Goal: Task Accomplishment & Management: Complete application form

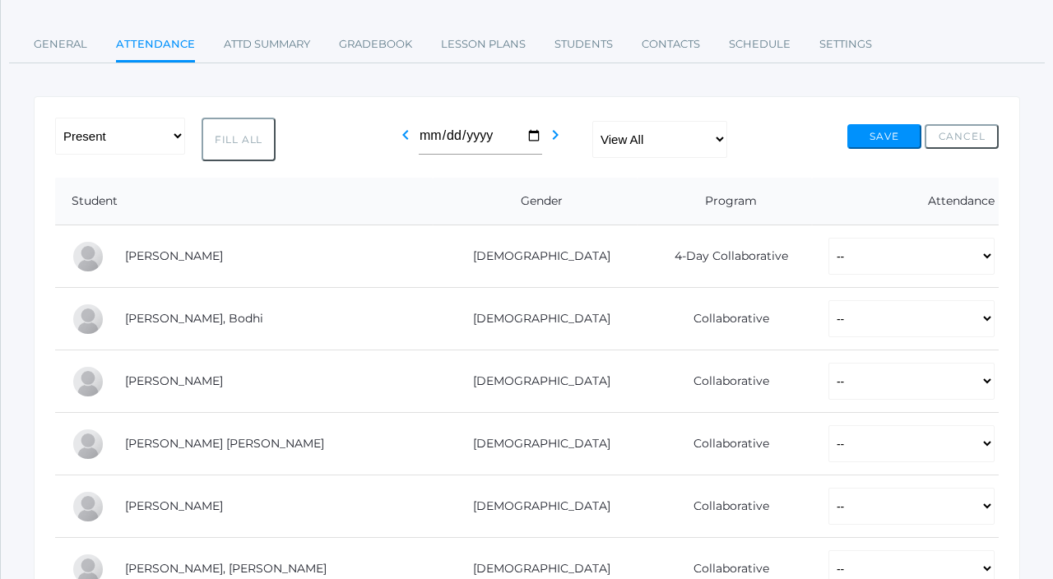
scroll to position [188, 0]
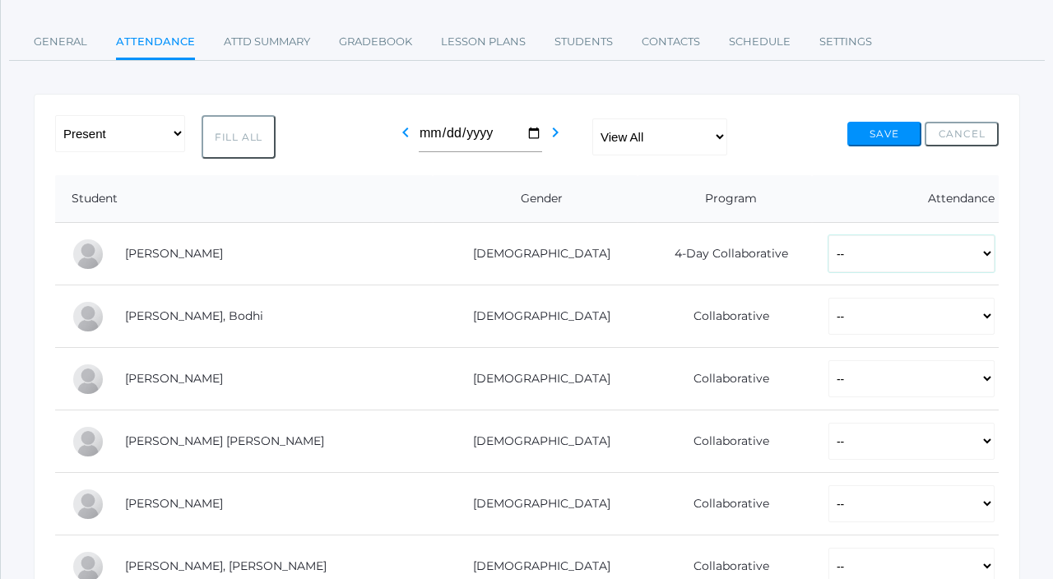
click at [829, 246] on select "-- Present Present-At-Home Tardy Excused Tardy Unexcused Absent Excused Absent …" at bounding box center [912, 253] width 166 height 37
select select "P"
click at [829, 235] on select "-- Present Present-At-Home Tardy Excused Tardy Unexcused Absent Excused Absent …" at bounding box center [912, 253] width 166 height 37
click at [829, 312] on select "-- Present Present-At-Home Tardy Excused Tardy Unexcused Absent Excused Absent …" at bounding box center [912, 316] width 166 height 37
select select "P"
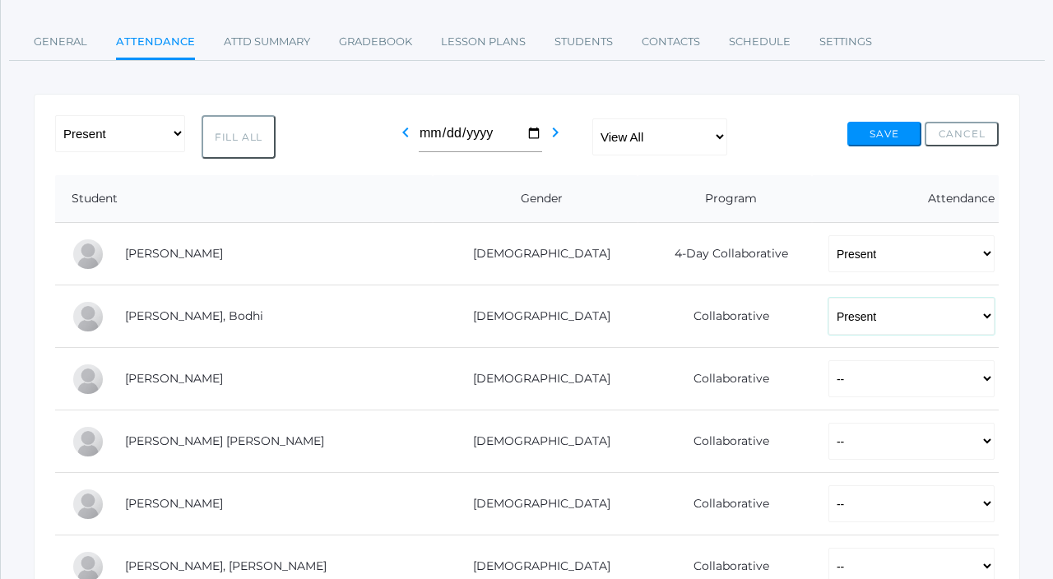
click at [829, 298] on select "-- Present Present-At-Home Tardy Excused Tardy Unexcused Absent Excused Absent …" at bounding box center [912, 316] width 166 height 37
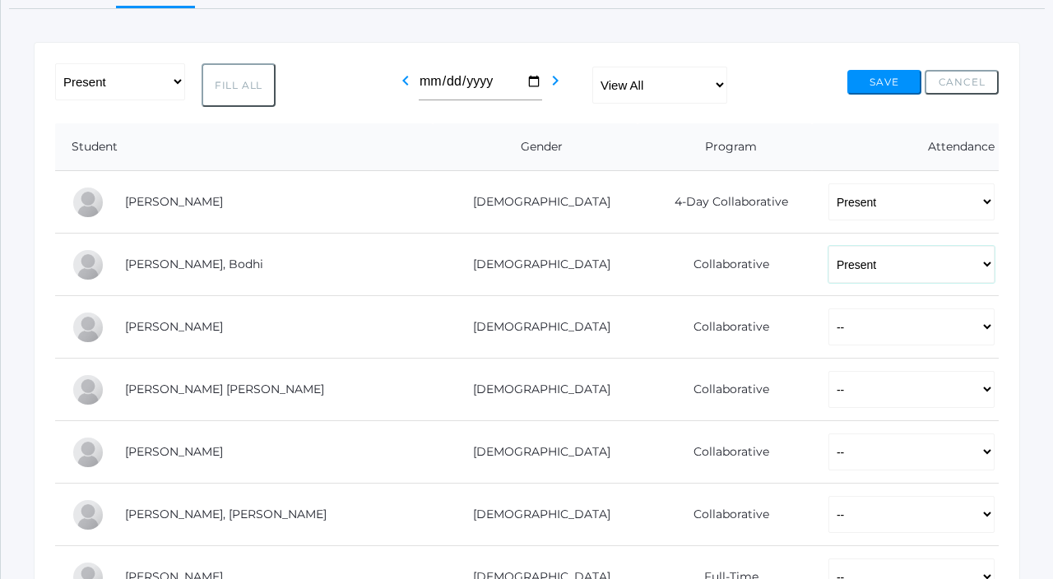
scroll to position [240, 0]
click at [829, 333] on select "-- Present Present-At-Home Tardy Excused Tardy Unexcused Absent Excused Absent …" at bounding box center [912, 326] width 166 height 37
select select "P"
click at [829, 308] on select "-- Present Present-At-Home Tardy Excused Tardy Unexcused Absent Excused Absent …" at bounding box center [912, 326] width 166 height 37
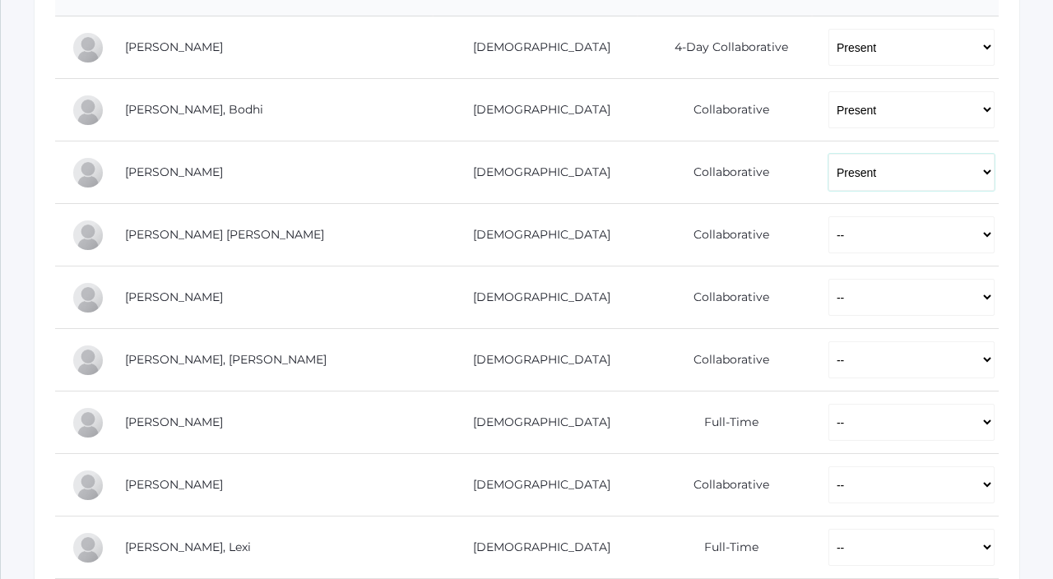
scroll to position [403, 0]
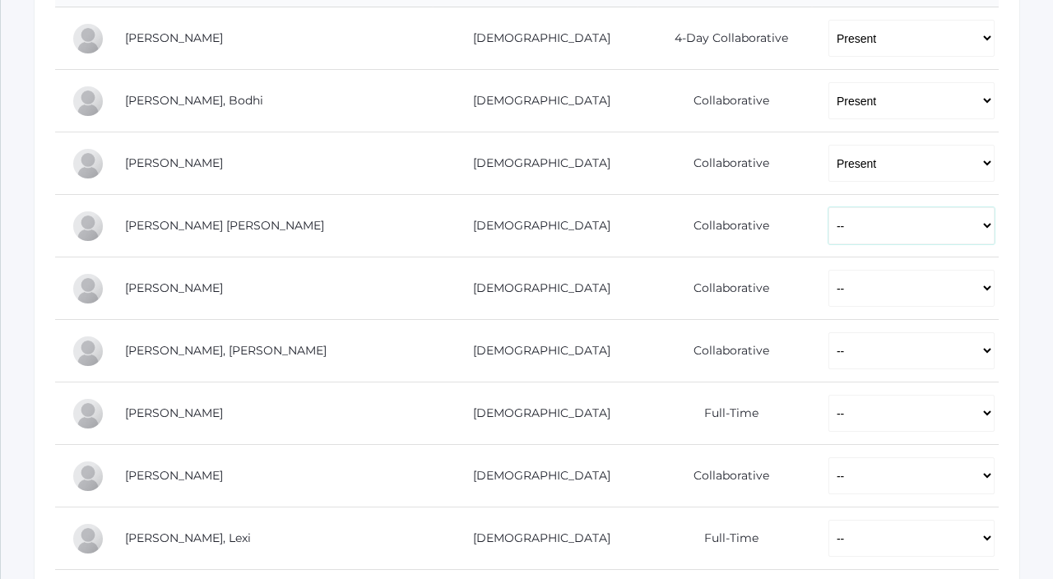
click at [829, 223] on select "-- Present Present-At-Home Tardy Excused Tardy Unexcused Absent Excused Absent …" at bounding box center [912, 225] width 166 height 37
select select "P"
click at [829, 207] on select "-- Present Present-At-Home Tardy Excused Tardy Unexcused Absent Excused Absent …" at bounding box center [912, 225] width 166 height 37
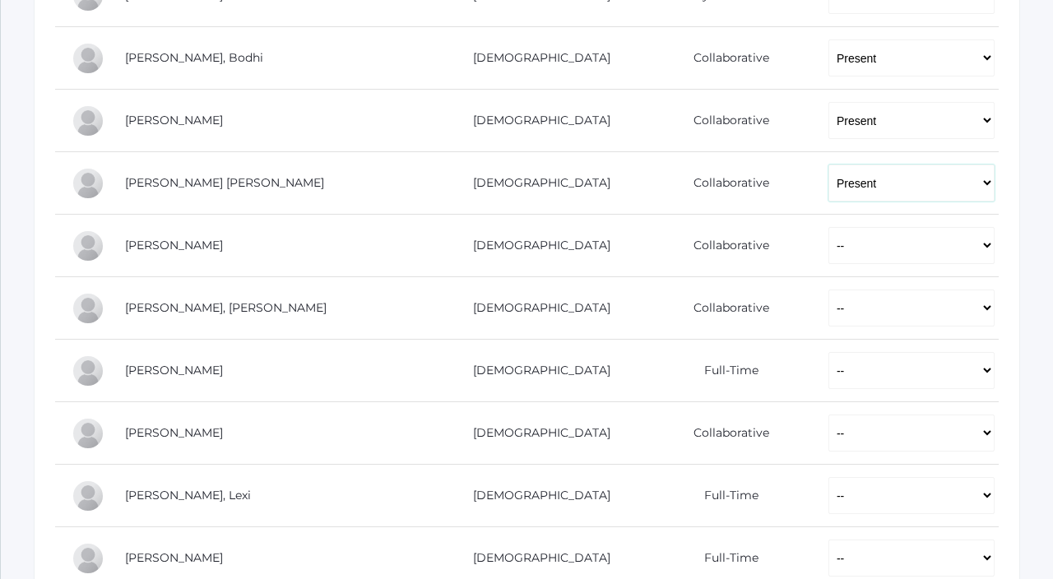
scroll to position [455, 0]
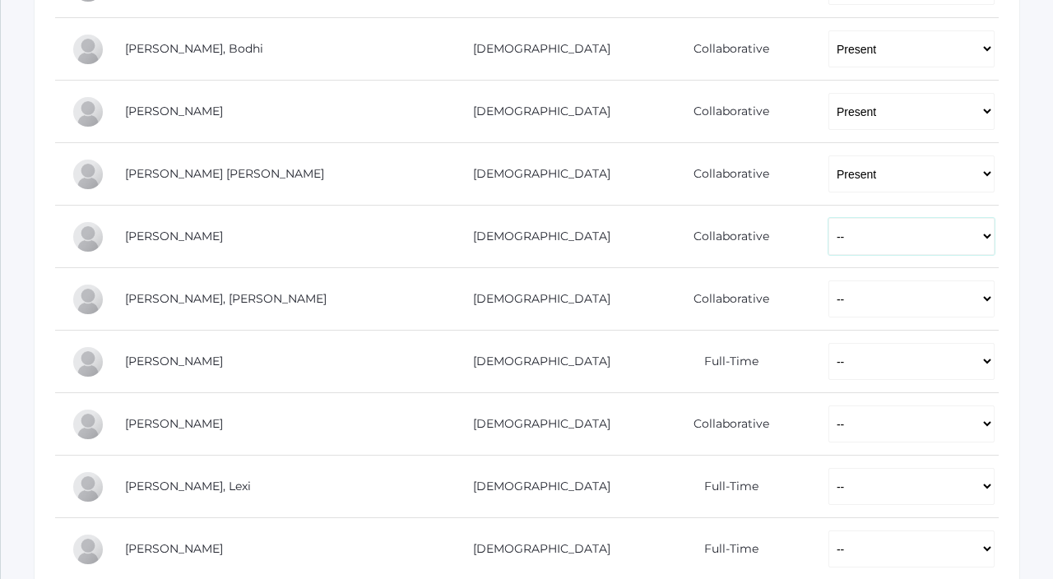
click at [829, 241] on select "-- Present Present-At-Home Tardy Excused Tardy Unexcused Absent Excused Absent …" at bounding box center [912, 236] width 166 height 37
select select "P"
click at [829, 218] on select "-- Present Present-At-Home Tardy Excused Tardy Unexcused Absent Excused Absent …" at bounding box center [912, 236] width 166 height 37
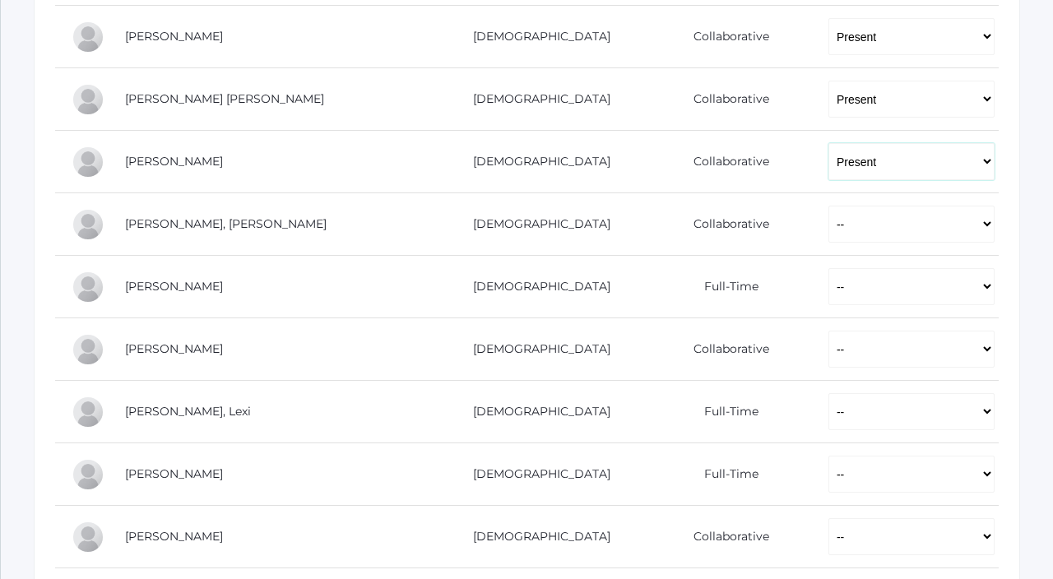
scroll to position [554, 0]
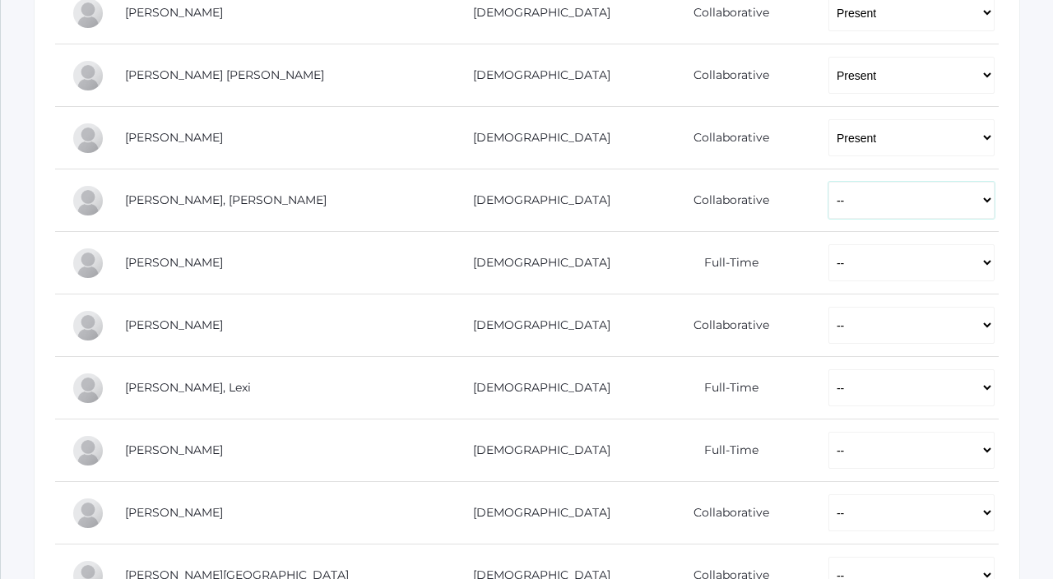
click at [829, 204] on select "-- Present Present-At-Home Tardy Excused Tardy Unexcused Absent Excused Absent …" at bounding box center [912, 200] width 166 height 37
select select "P"
click at [829, 182] on select "-- Present Present-At-Home Tardy Excused Tardy Unexcused Absent Excused Absent …" at bounding box center [912, 200] width 166 height 37
click at [812, 287] on td "-- Present Present-At-Home Tardy Excused Tardy Unexcused Absent Excused Absent …" at bounding box center [905, 263] width 187 height 63
click at [829, 277] on select "-- Present Present-At-Home Tardy Excused Tardy Unexcused Absent Excused Absent …" at bounding box center [912, 262] width 166 height 37
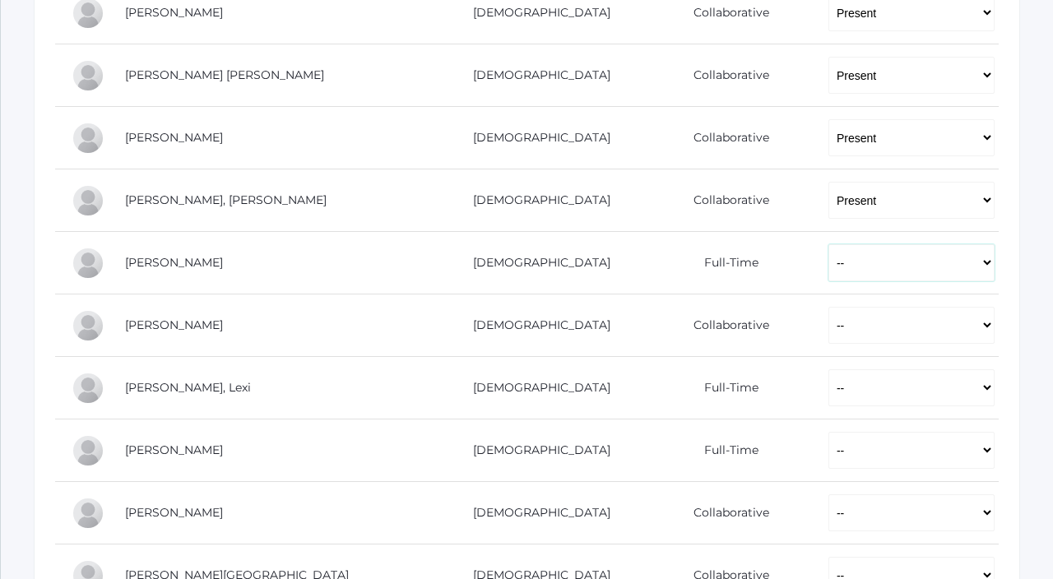
select select "P"
click at [829, 244] on select "-- Present Present-At-Home Tardy Excused Tardy Unexcused Absent Excused Absent …" at bounding box center [912, 262] width 166 height 37
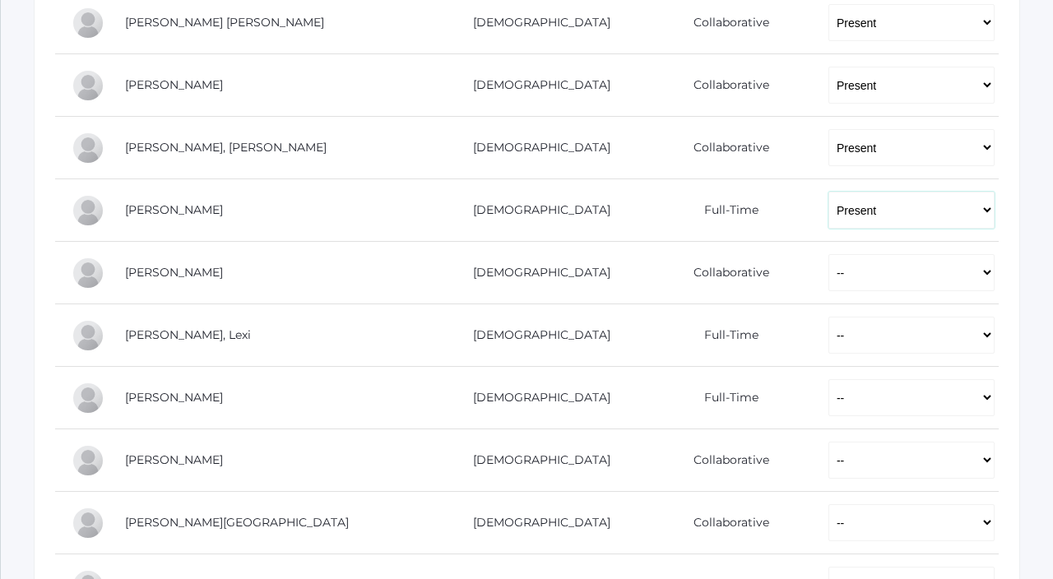
scroll to position [608, 0]
click at [829, 271] on select "-- Present Present-At-Home Tardy Excused Tardy Unexcused Absent Excused Absent …" at bounding box center [912, 271] width 166 height 37
select select "P"
click at [829, 253] on select "-- Present Present-At-Home Tardy Excused Tardy Unexcused Absent Excused Absent …" at bounding box center [912, 271] width 166 height 37
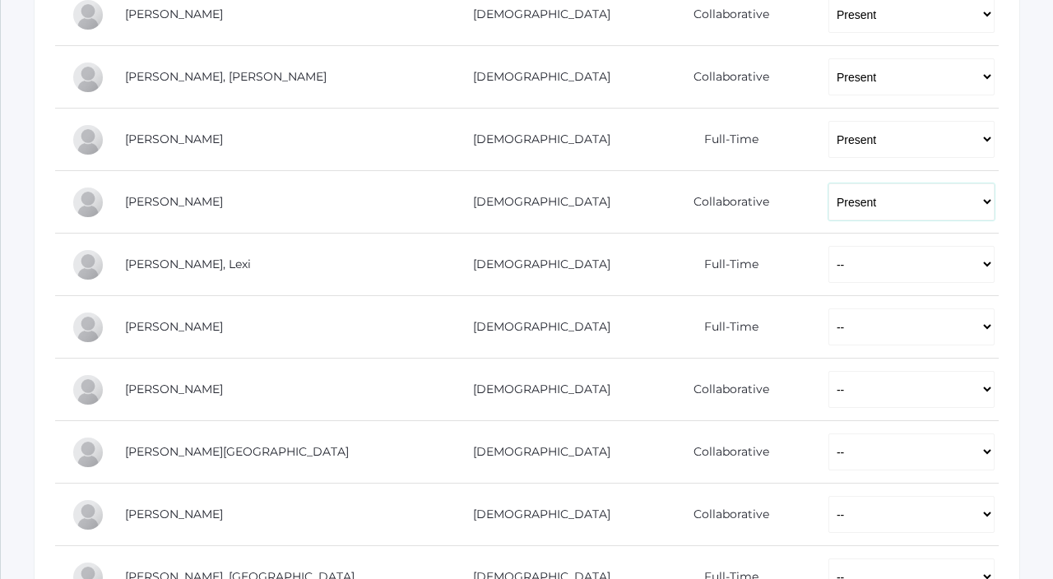
scroll to position [687, 0]
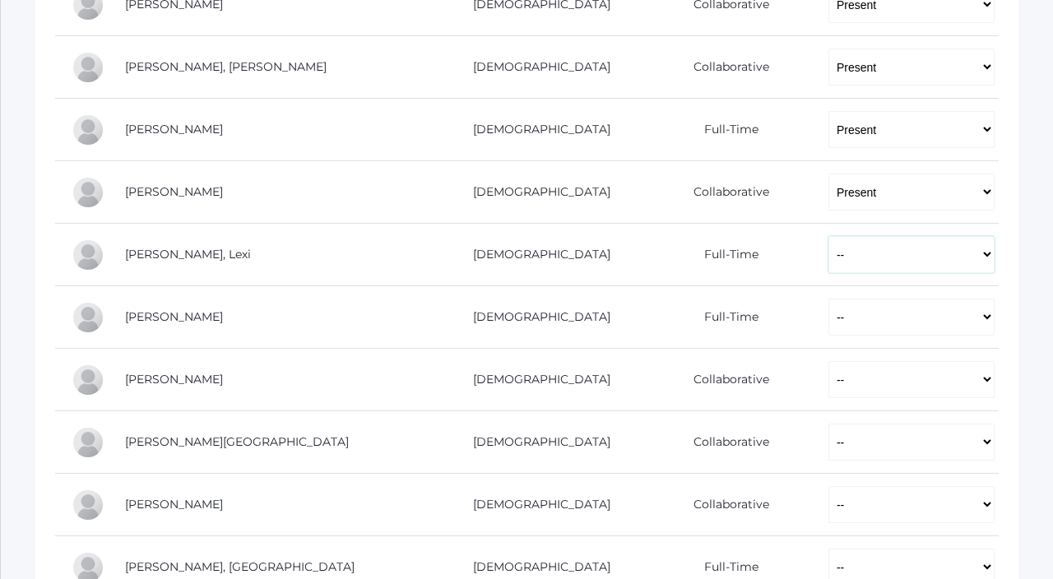
click at [829, 261] on select "-- Present Present-At-Home Tardy Excused Tardy Unexcused Absent Excused Absent …" at bounding box center [912, 254] width 166 height 37
select select "P"
click at [829, 236] on select "-- Present Present-At-Home Tardy Excused Tardy Unexcused Absent Excused Absent …" at bounding box center [912, 254] width 166 height 37
click at [829, 315] on select "-- Present Present-At-Home Tardy Excused Tardy Unexcused Absent Excused Absent …" at bounding box center [912, 317] width 166 height 37
select select "P"
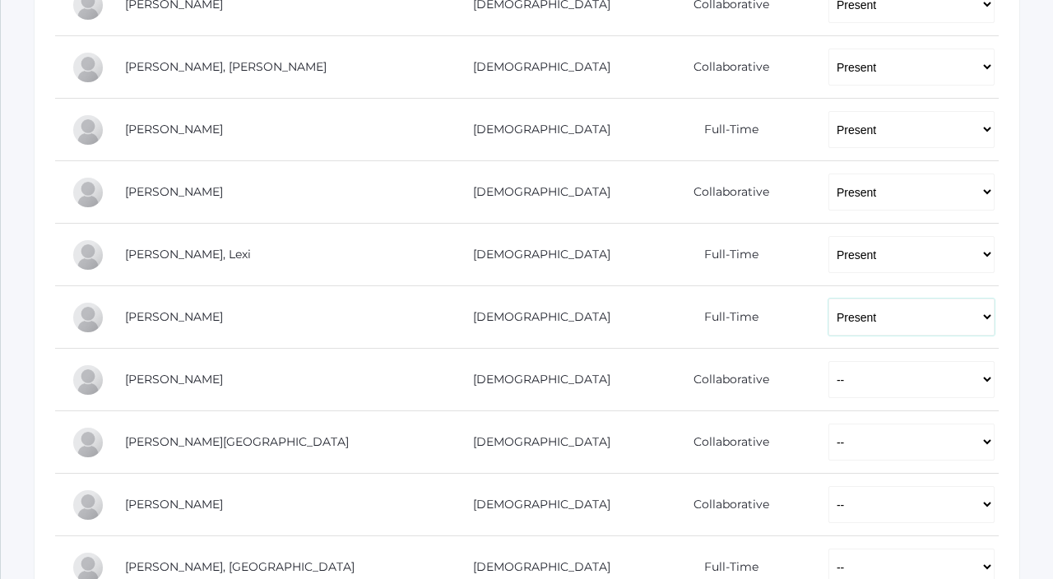
click at [829, 299] on select "-- Present Present-At-Home Tardy Excused Tardy Unexcused Absent Excused Absent …" at bounding box center [912, 317] width 166 height 37
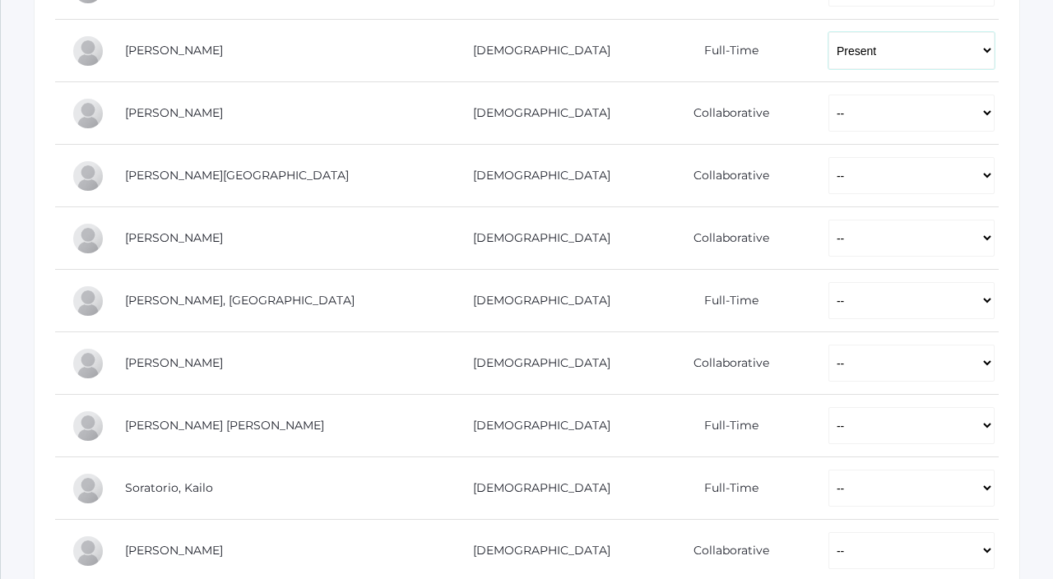
scroll to position [958, 0]
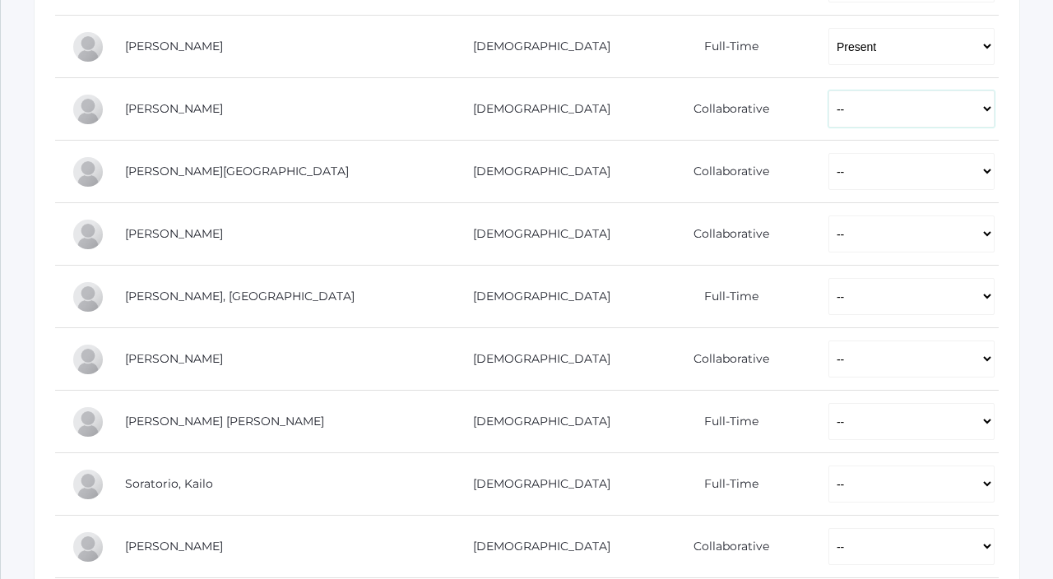
click at [829, 121] on select "-- Present Present-At-Home Tardy Excused Tardy Unexcused Absent Excused Absent …" at bounding box center [912, 109] width 166 height 37
select select "P"
click at [829, 91] on select "-- Present Present-At-Home Tardy Excused Tardy Unexcused Absent Excused Absent …" at bounding box center [912, 109] width 166 height 37
click at [829, 167] on select "-- Present Present-At-Home Tardy Excused Tardy Unexcused Absent Excused Absent …" at bounding box center [912, 171] width 166 height 37
select select "P"
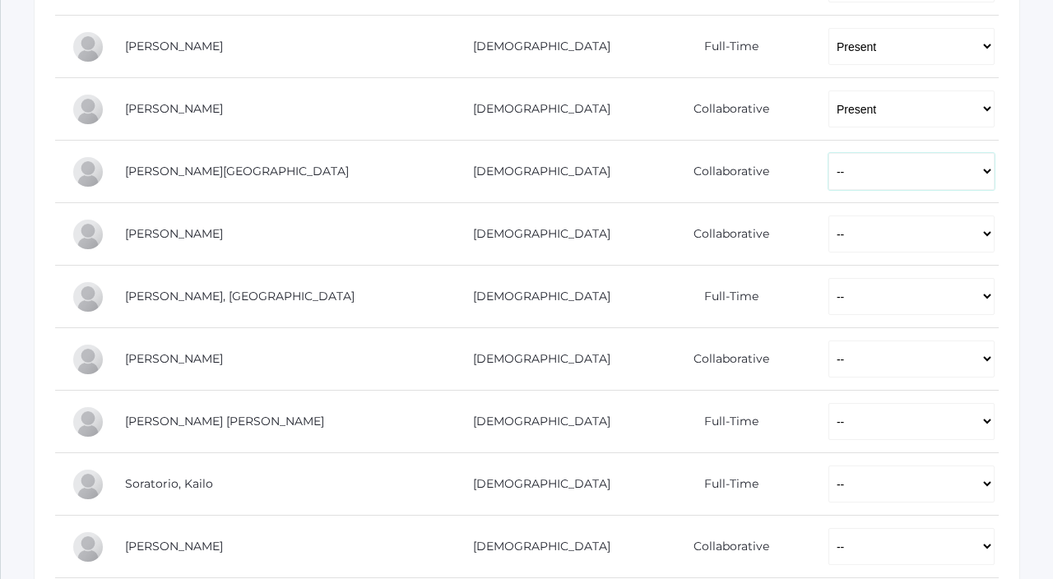
click at [829, 153] on select "-- Present Present-At-Home Tardy Excused Tardy Unexcused Absent Excused Absent …" at bounding box center [912, 171] width 166 height 37
click at [829, 233] on select "-- Present Present-At-Home Tardy Excused Tardy Unexcused Absent Excused Absent …" at bounding box center [912, 234] width 166 height 37
select select "P"
click at [829, 216] on select "-- Present Present-At-Home Tardy Excused Tardy Unexcused Absent Excused Absent …" at bounding box center [912, 234] width 166 height 37
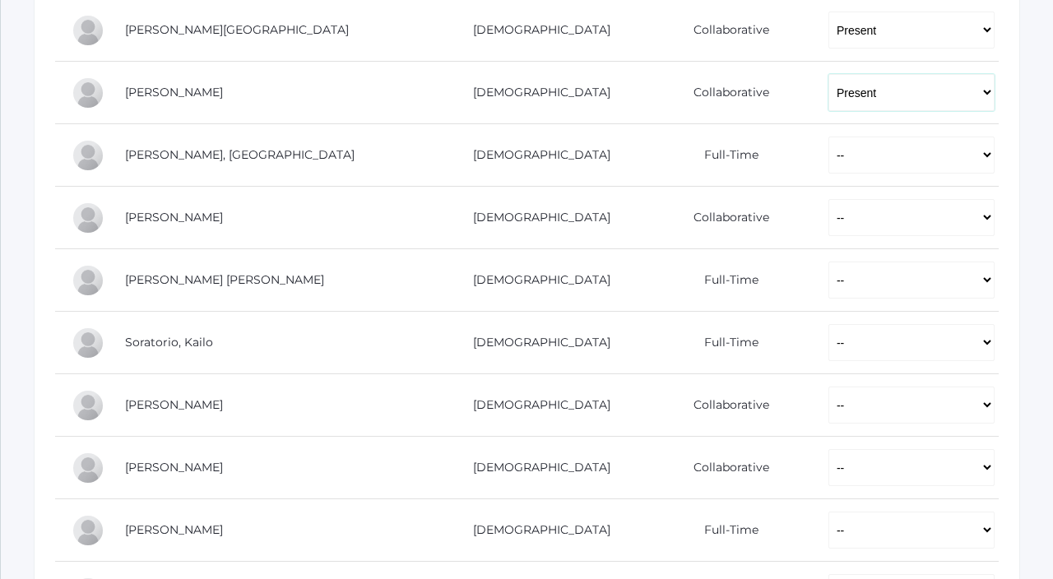
scroll to position [1103, 0]
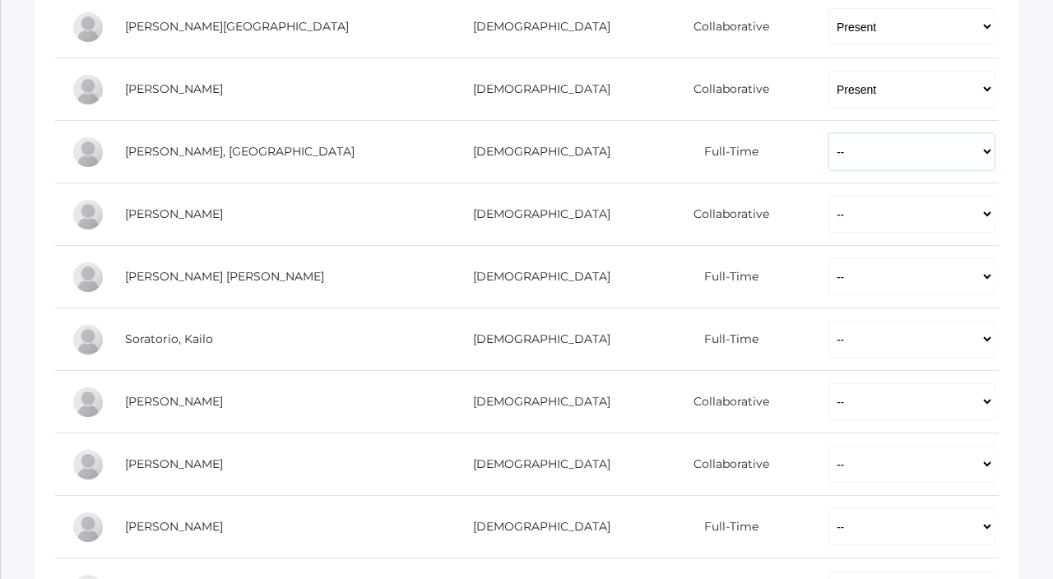
click at [829, 162] on select "-- Present Present-At-Home Tardy Excused Tardy Unexcused Absent Excused Absent …" at bounding box center [912, 151] width 166 height 37
select select "P"
click at [829, 133] on select "-- Present Present-At-Home Tardy Excused Tardy Unexcused Absent Excused Absent …" at bounding box center [912, 151] width 166 height 37
click at [829, 220] on select "-- Present Present-At-Home Tardy Excused Tardy Unexcused Absent Excused Absent …" at bounding box center [912, 214] width 166 height 37
select select "P"
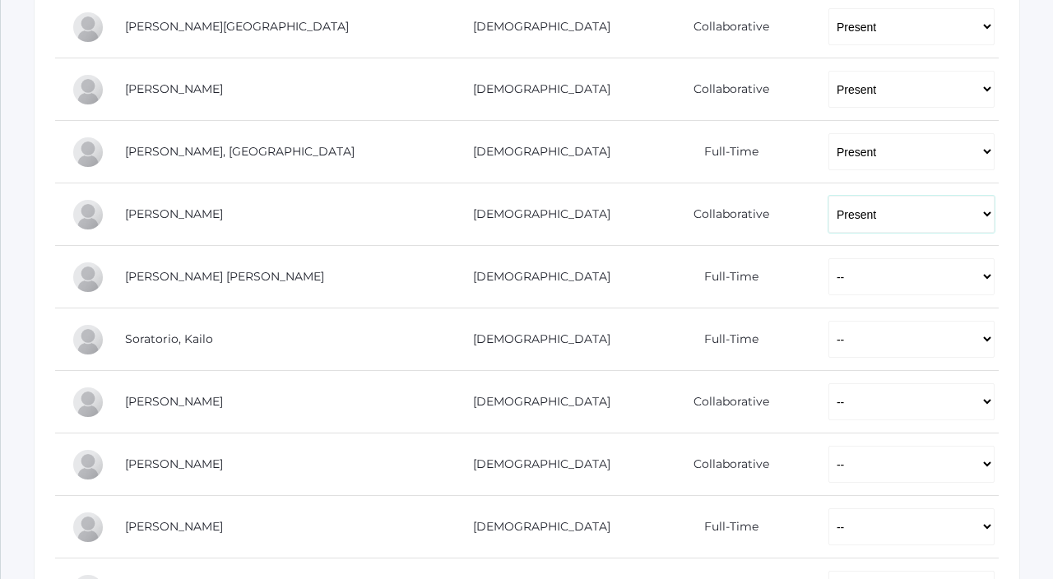
click at [829, 196] on select "-- Present Present-At-Home Tardy Excused Tardy Unexcused Absent Excused Absent …" at bounding box center [912, 214] width 166 height 37
click at [829, 264] on select "-- Present Present-At-Home Tardy Excused Tardy Unexcused Absent Excused Absent …" at bounding box center [912, 276] width 166 height 37
select select "P"
click at [829, 258] on select "-- Present Present-At-Home Tardy Excused Tardy Unexcused Absent Excused Absent …" at bounding box center [912, 276] width 166 height 37
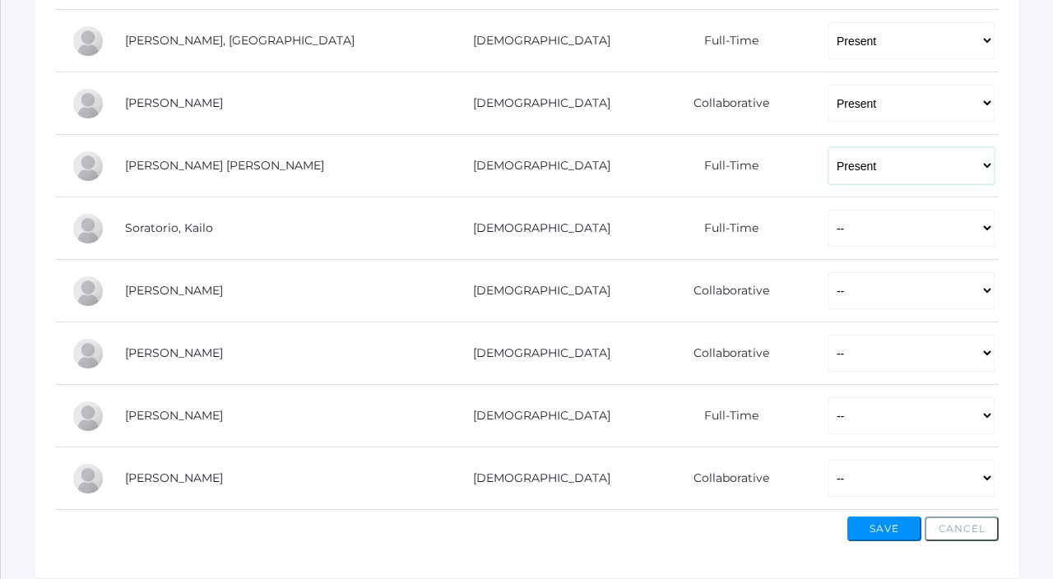
scroll to position [1274, 0]
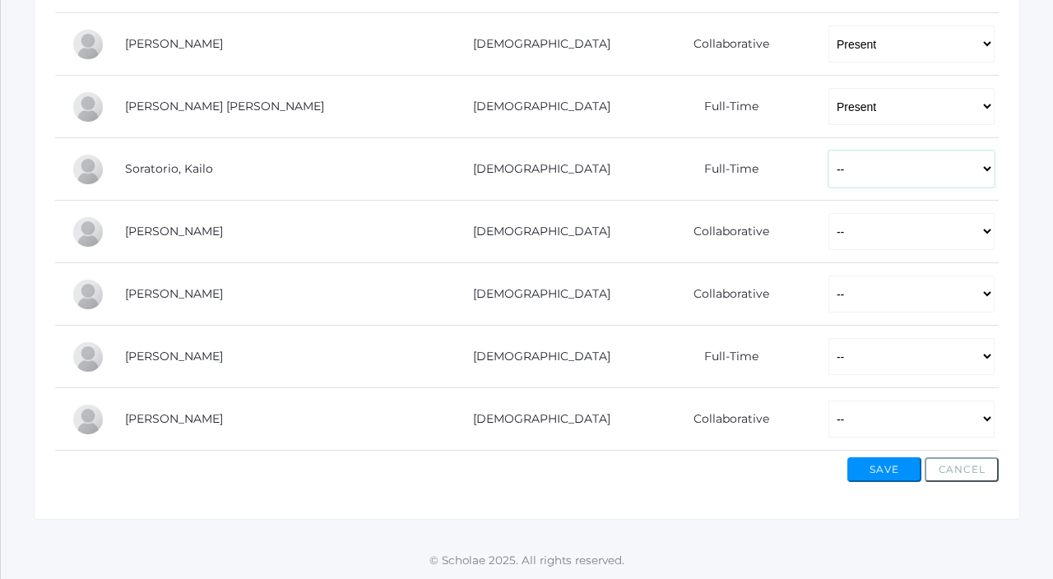
click at [829, 170] on select "-- Present Present-At-Home Tardy Excused Tardy Unexcused Absent Excused Absent …" at bounding box center [912, 169] width 166 height 37
select select "P"
click at [829, 151] on select "-- Present Present-At-Home Tardy Excused Tardy Unexcused Absent Excused Absent …" at bounding box center [912, 169] width 166 height 37
click at [829, 236] on select "-- Present Present-At-Home Tardy Excused Tardy Unexcused Absent Excused Absent …" at bounding box center [912, 231] width 166 height 37
select select "AE"
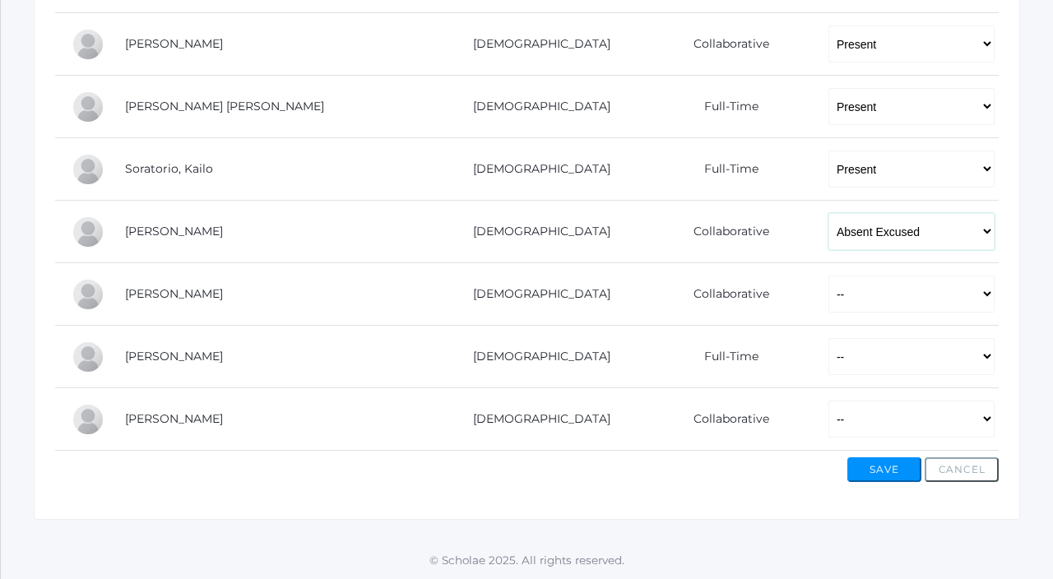
click at [829, 213] on select "-- Present Present-At-Home Tardy Excused Tardy Unexcused Absent Excused Absent …" at bounding box center [912, 231] width 166 height 37
click at [829, 281] on select "-- Present Present-At-Home Tardy Excused Tardy Unexcused Absent Excused Absent …" at bounding box center [912, 294] width 166 height 37
select select "P"
click at [829, 276] on select "-- Present Present-At-Home Tardy Excused Tardy Unexcused Absent Excused Absent …" at bounding box center [912, 294] width 166 height 37
click at [829, 360] on select "-- Present Present-At-Home Tardy Excused Tardy Unexcused Absent Excused Absent …" at bounding box center [912, 356] width 166 height 37
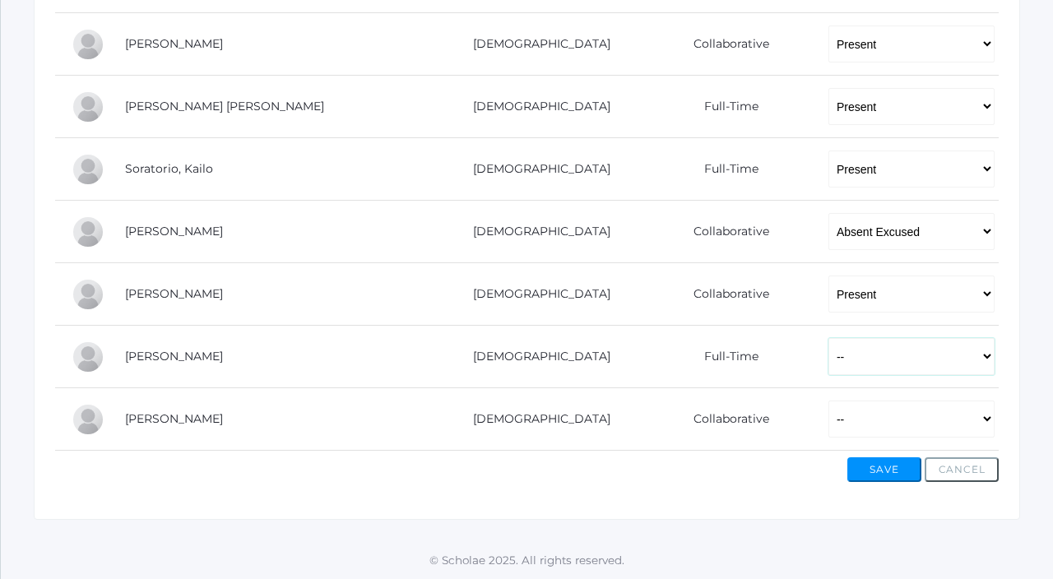
select select "P"
click at [829, 338] on select "-- Present Present-At-Home Tardy Excused Tardy Unexcused Absent Excused Absent …" at bounding box center [912, 356] width 166 height 37
click at [829, 429] on select "-- Present Present-At-Home Tardy Excused Tardy Unexcused Absent Excused Absent …" at bounding box center [912, 419] width 166 height 37
click at [829, 401] on select "-- Present Present-At-Home Tardy Excused Tardy Unexcused Absent Excused Absent …" at bounding box center [912, 419] width 166 height 37
click at [829, 425] on select "-- Present Present-At-Home Tardy Excused Tardy Unexcused Absent Excused Absent …" at bounding box center [912, 419] width 166 height 37
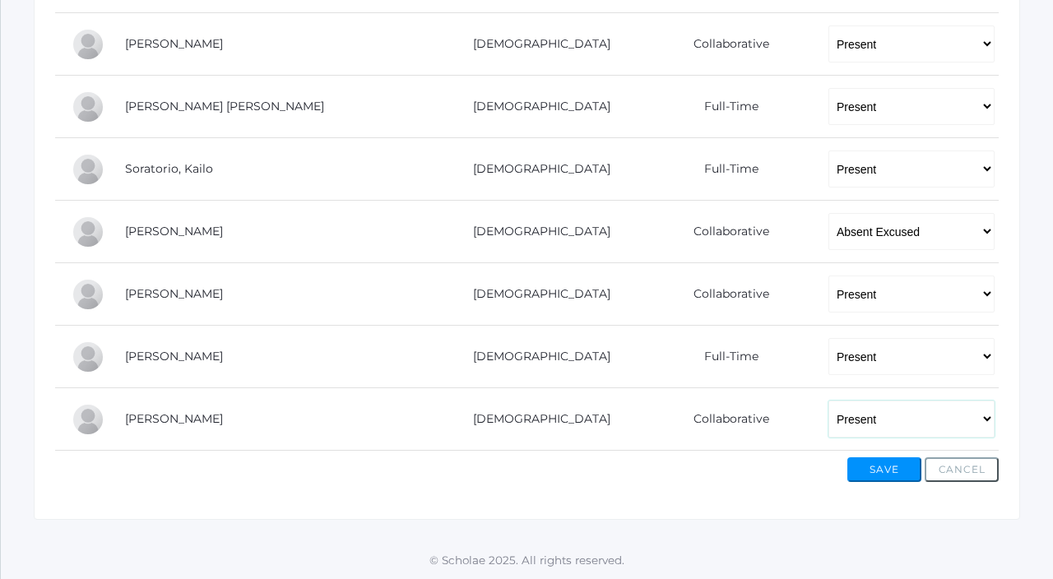
select select "TU"
click at [829, 401] on select "-- Present Present-At-Home Tardy Excused Tardy Unexcused Absent Excused Absent …" at bounding box center [912, 419] width 166 height 37
click at [888, 481] on button "Save" at bounding box center [885, 470] width 74 height 25
